Goal: Browse casually

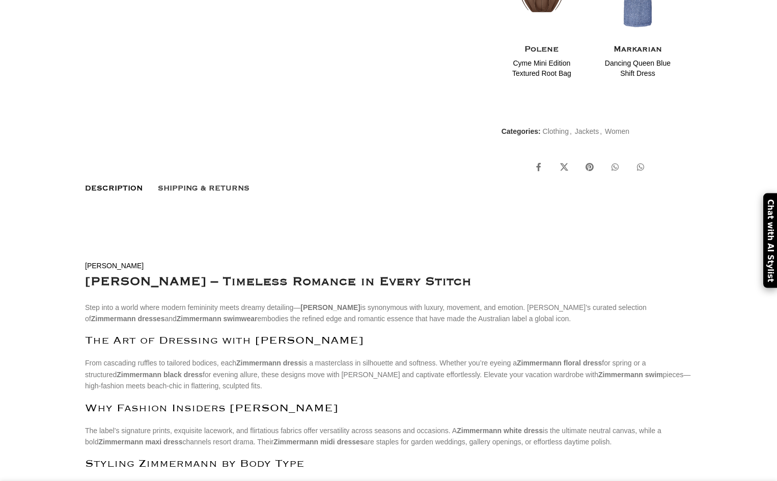
scroll to position [560, 0]
